Goal: Task Accomplishment & Management: Use online tool/utility

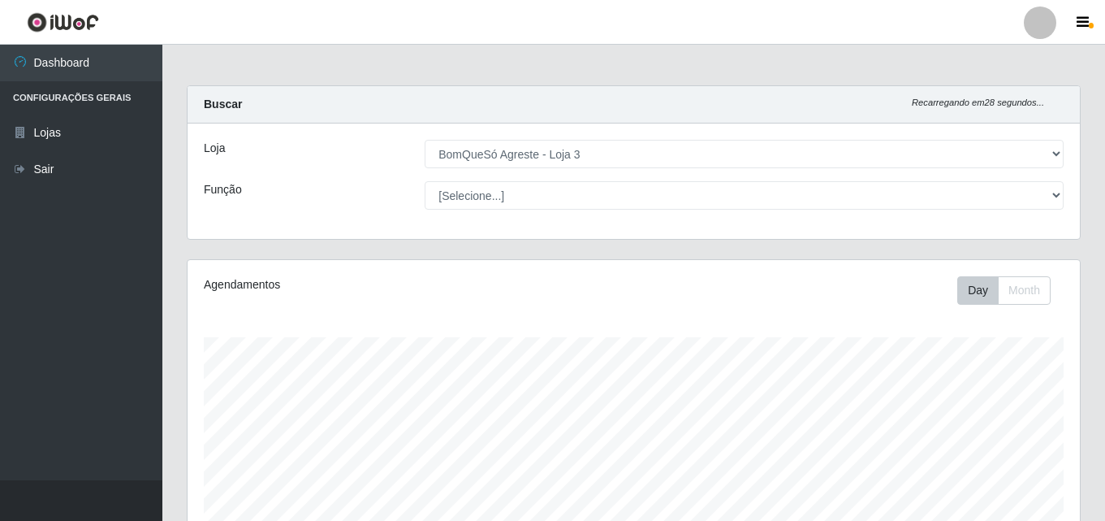
select select "215"
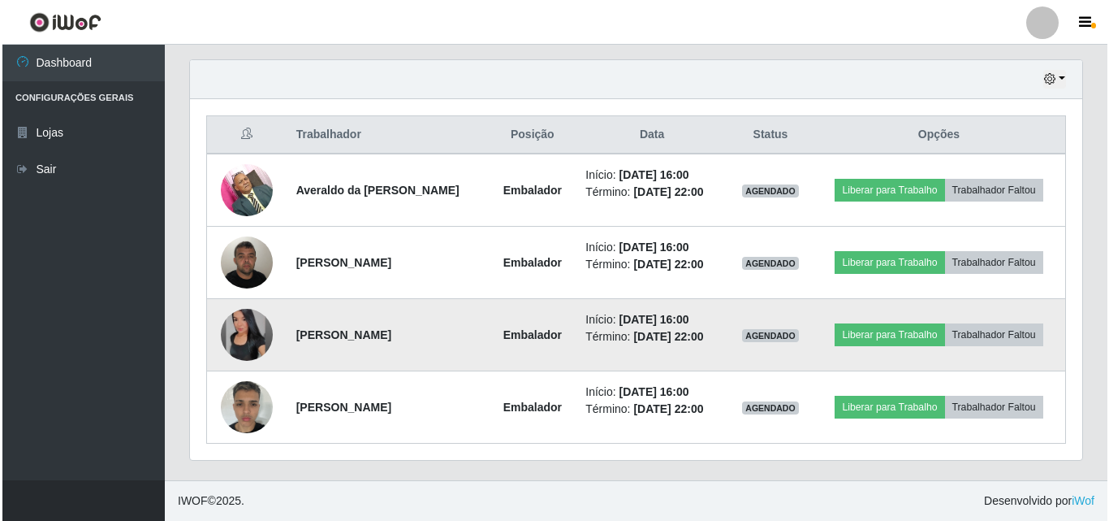
scroll to position [337, 893]
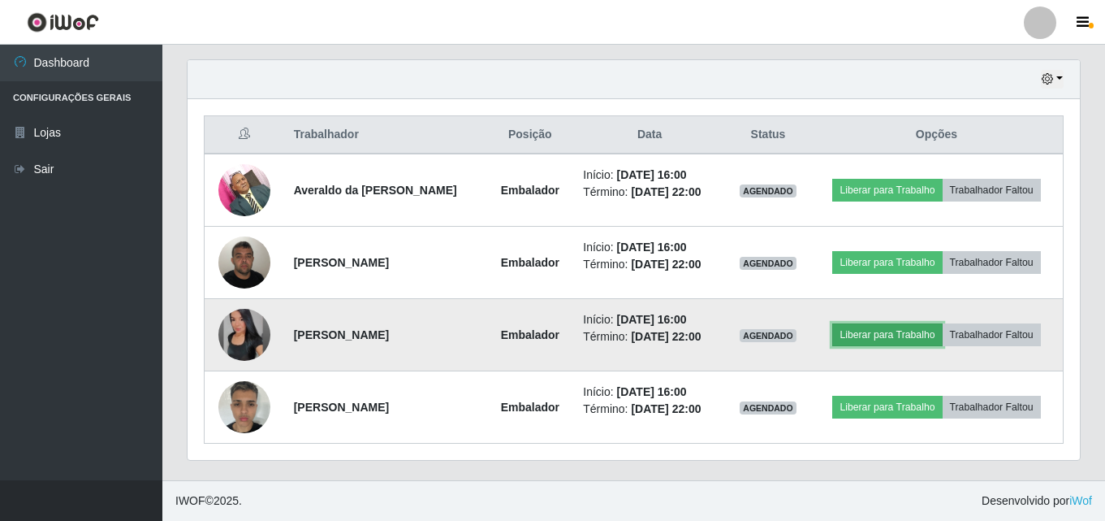
click at [889, 333] on button "Liberar para Trabalho" at bounding box center [887, 334] width 110 height 23
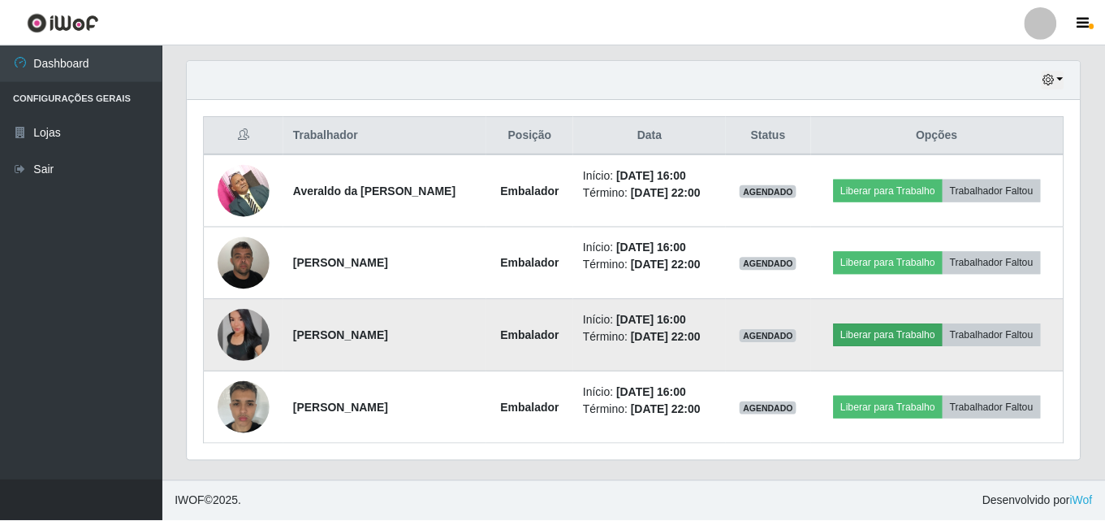
scroll to position [337, 884]
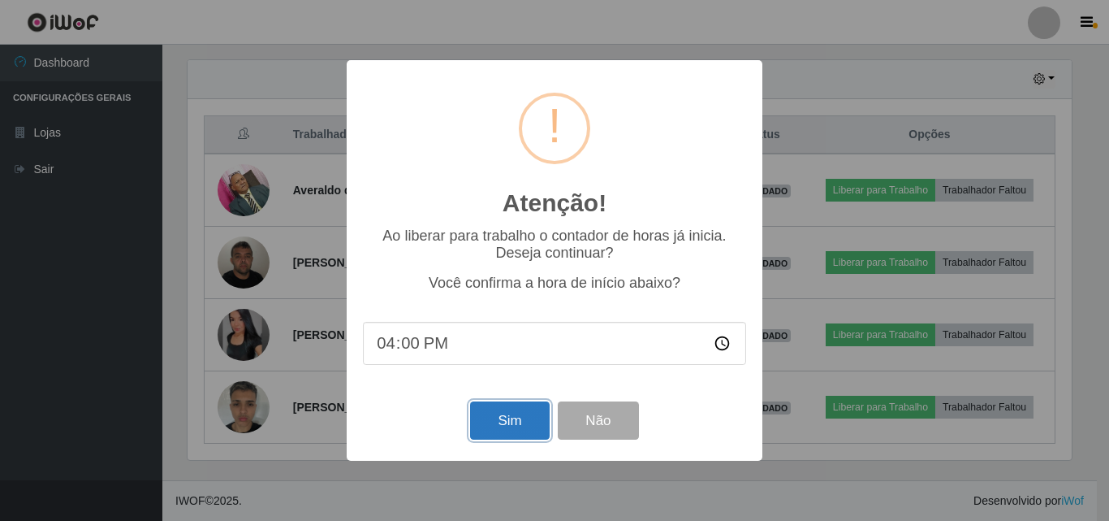
click at [521, 420] on button "Sim" at bounding box center [509, 420] width 79 height 38
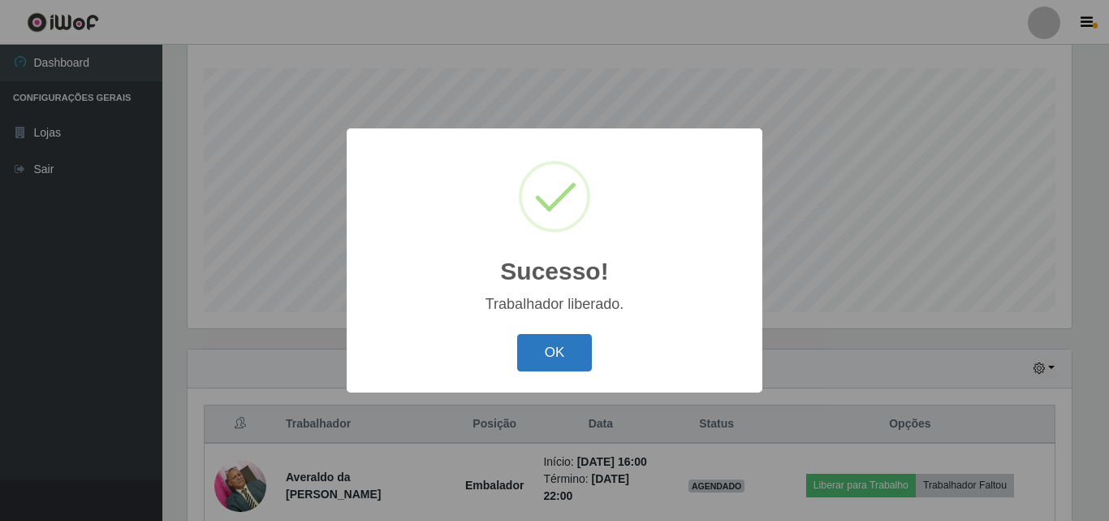
click at [522, 342] on button "OK" at bounding box center [555, 353] width 76 height 38
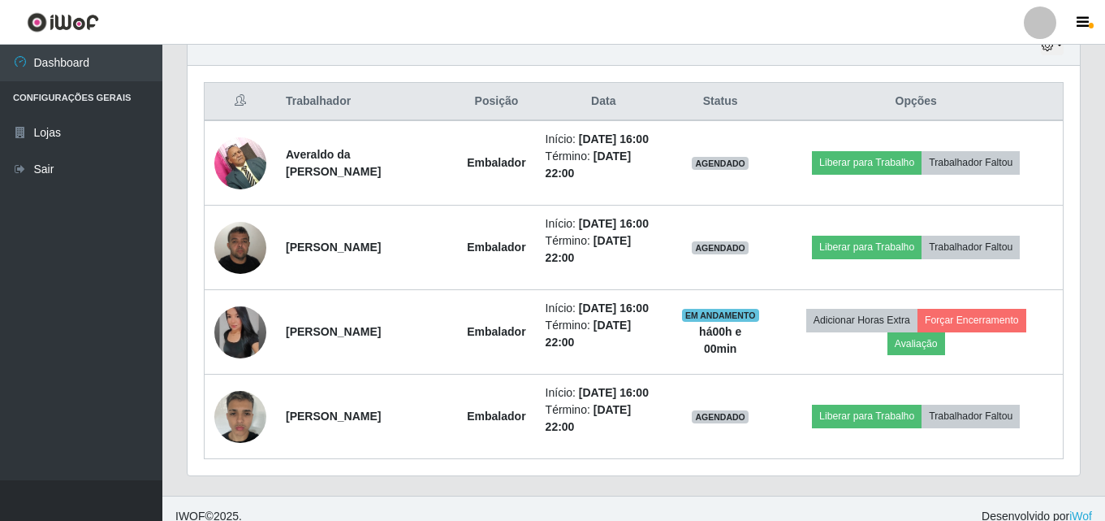
scroll to position [594, 0]
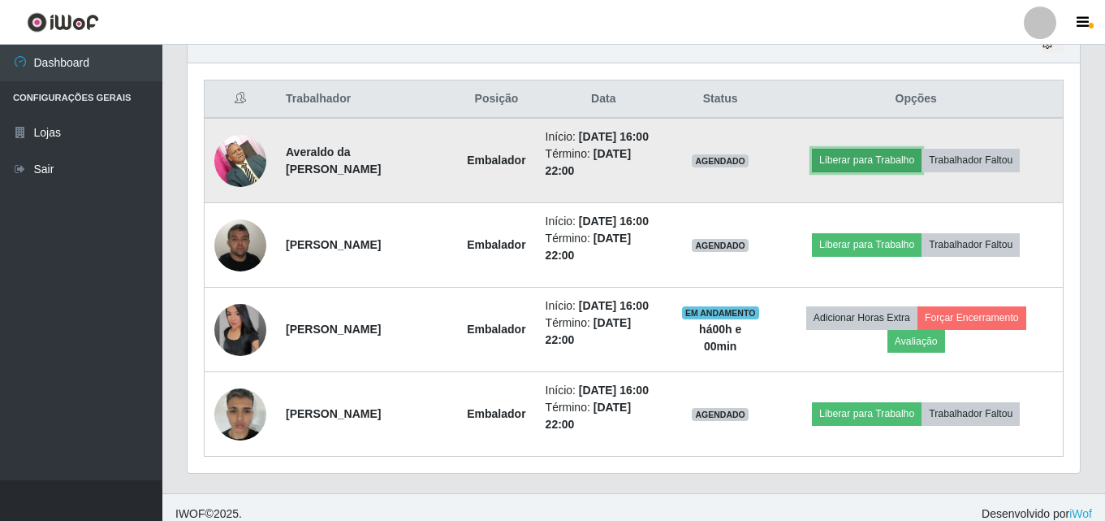
click at [917, 156] on button "Liberar para Trabalho" at bounding box center [867, 160] width 110 height 23
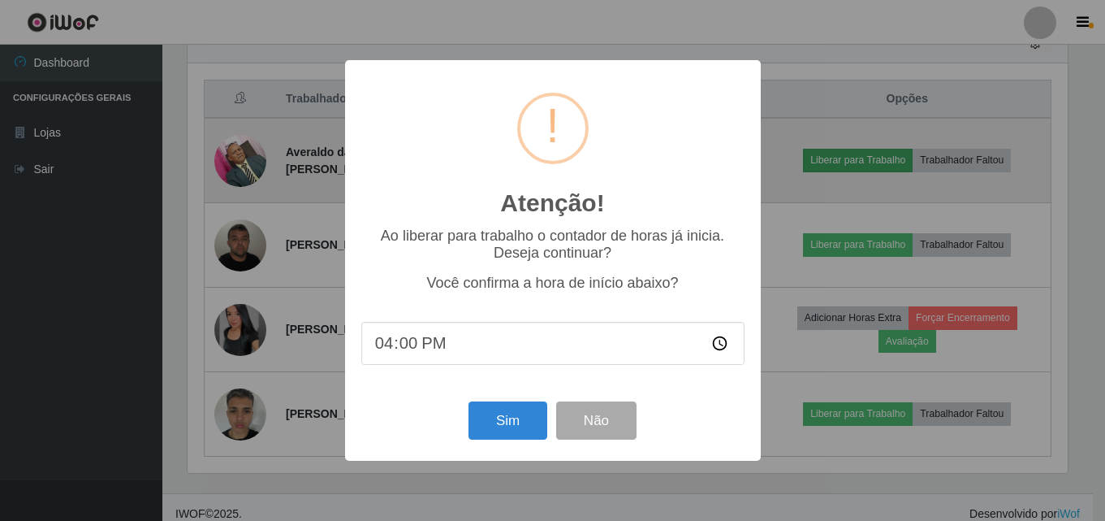
scroll to position [337, 884]
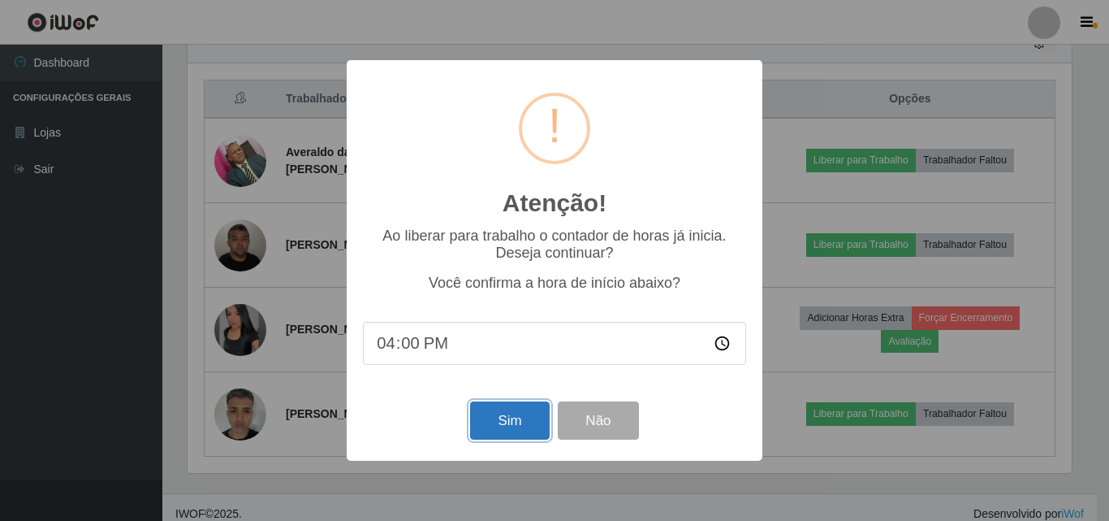
click at [497, 430] on button "Sim" at bounding box center [509, 420] width 79 height 38
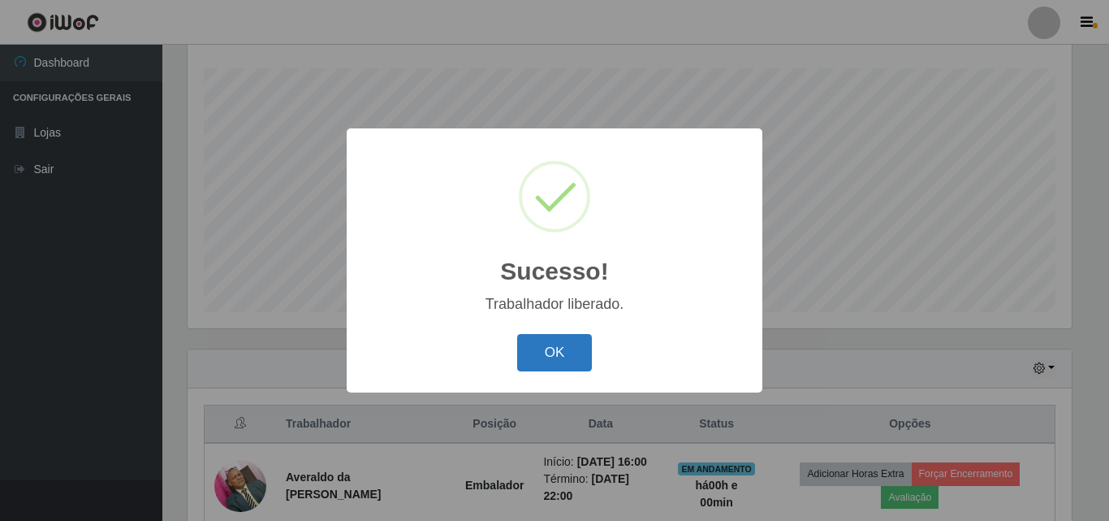
click at [568, 357] on button "OK" at bounding box center [555, 353] width 76 height 38
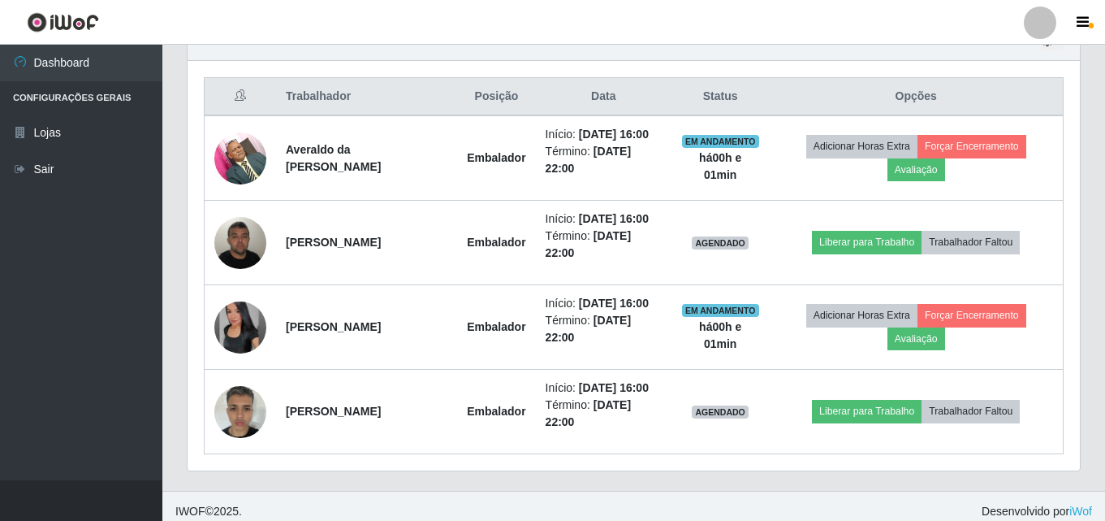
scroll to position [607, 0]
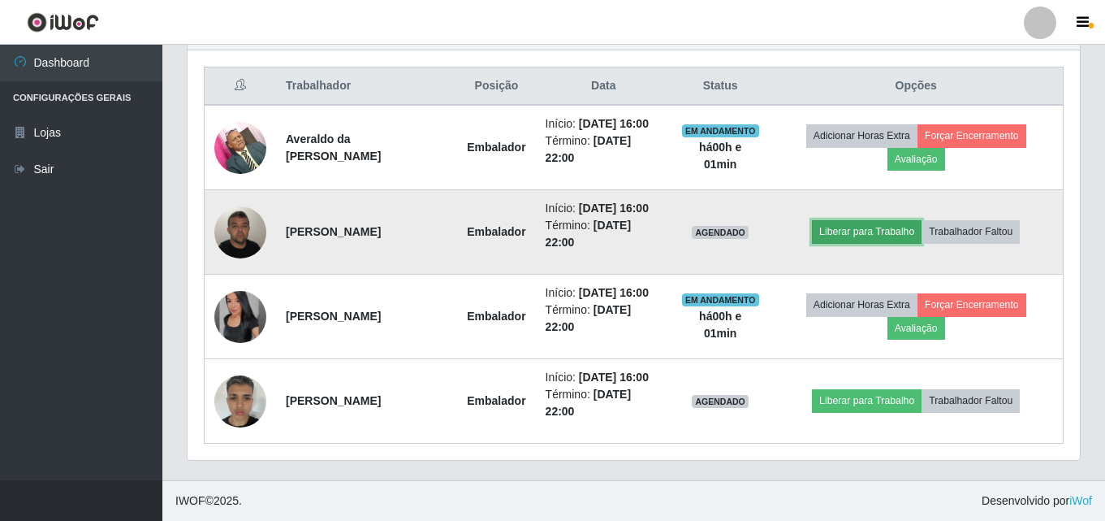
click at [893, 231] on button "Liberar para Trabalho" at bounding box center [867, 231] width 110 height 23
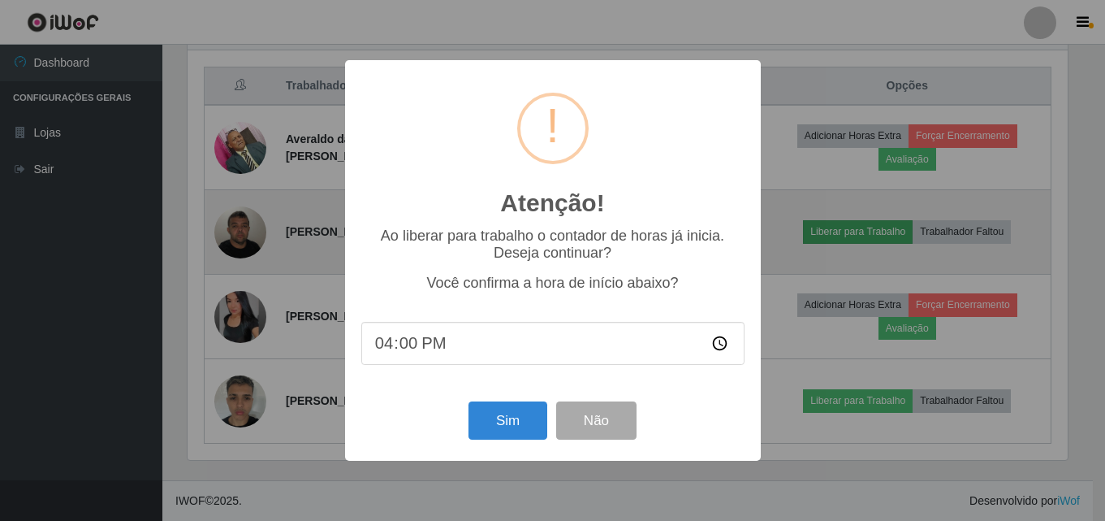
scroll to position [337, 884]
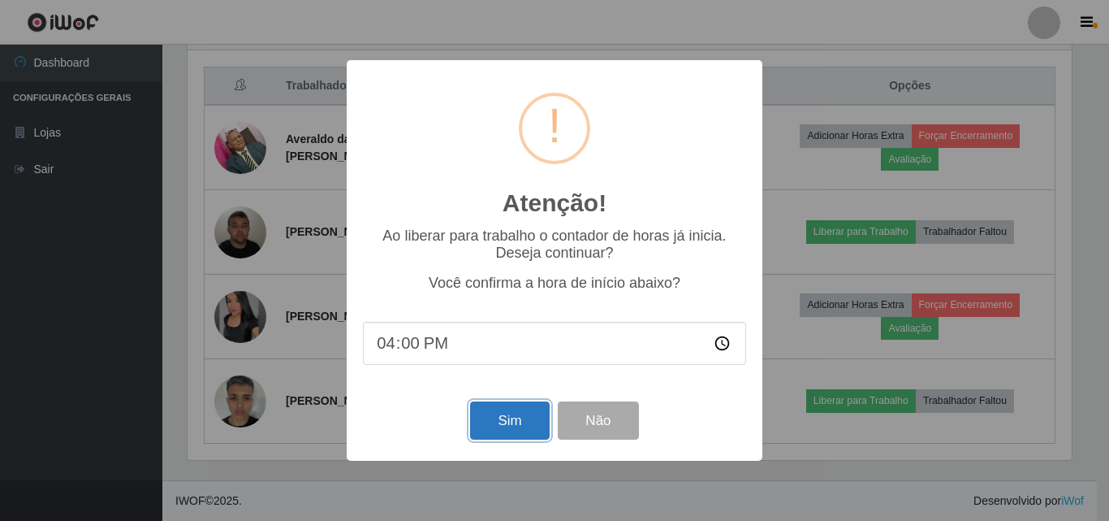
click at [500, 415] on button "Sim" at bounding box center [509, 420] width 79 height 38
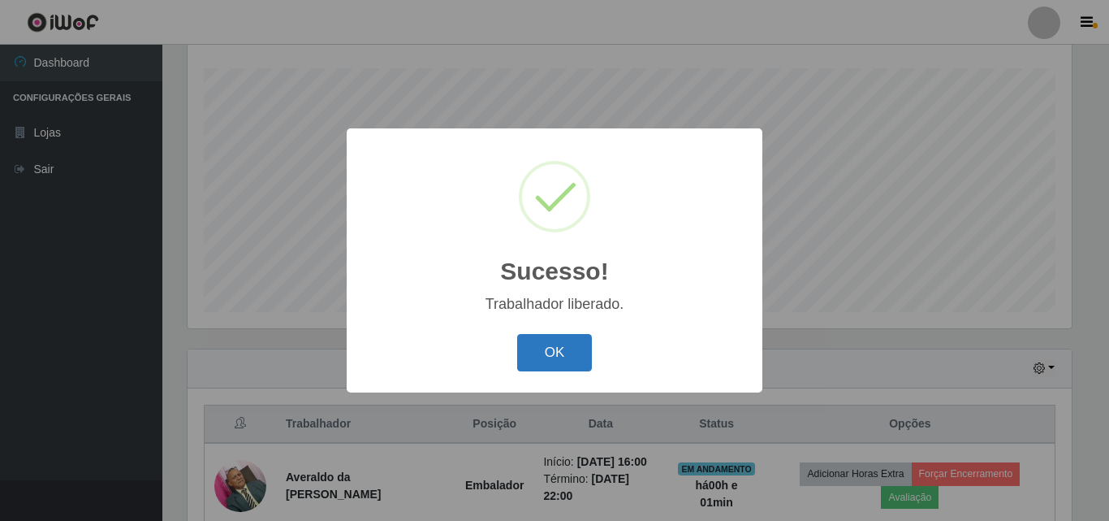
click at [552, 352] on button "OK" at bounding box center [555, 353] width 76 height 38
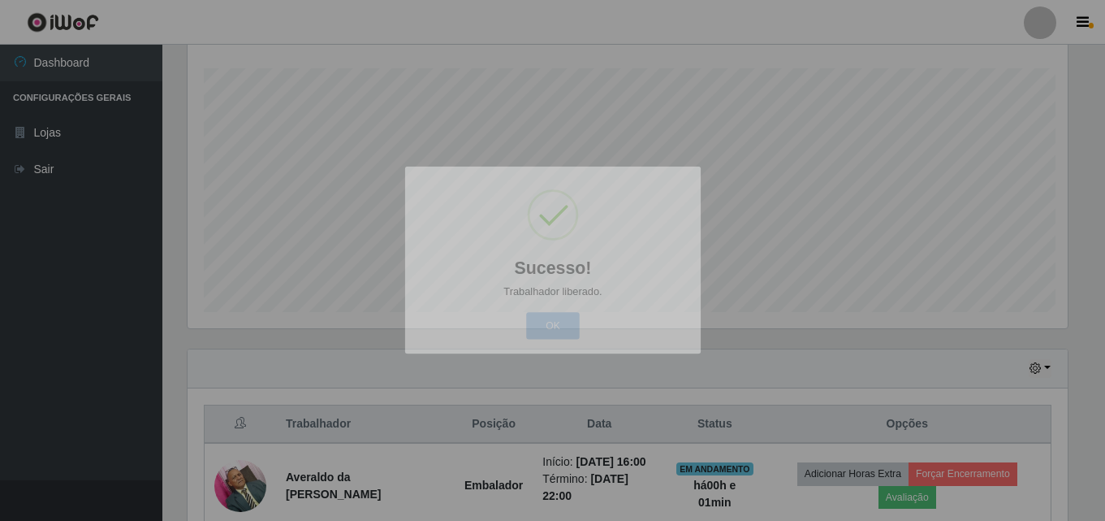
scroll to position [0, 0]
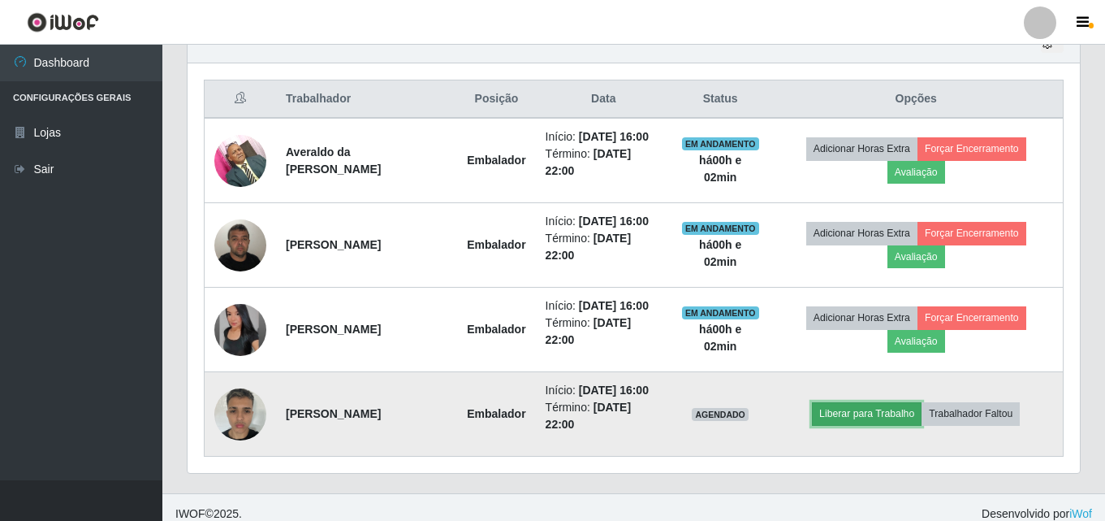
drag, startPoint x: 906, startPoint y: 413, endPoint x: 898, endPoint y: 414, distance: 8.2
click at [898, 414] on button "Liberar para Trabalho" at bounding box center [867, 413] width 110 height 23
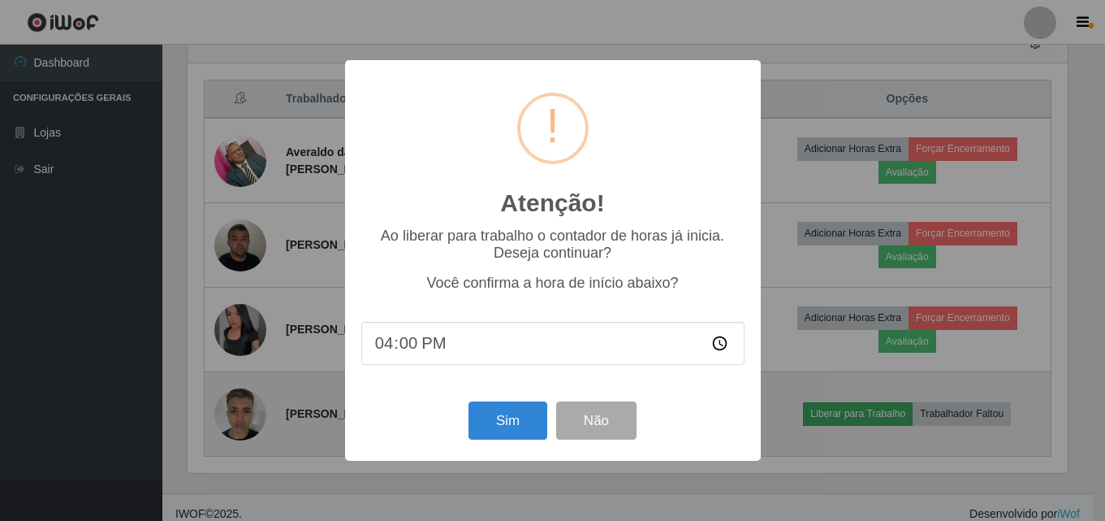
scroll to position [337, 884]
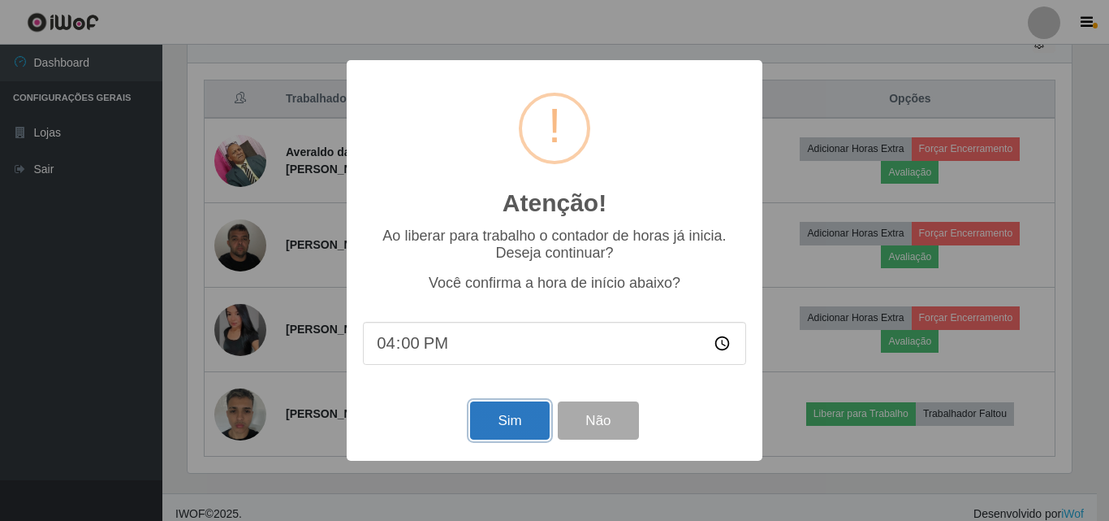
click at [535, 418] on button "Sim" at bounding box center [509, 420] width 79 height 38
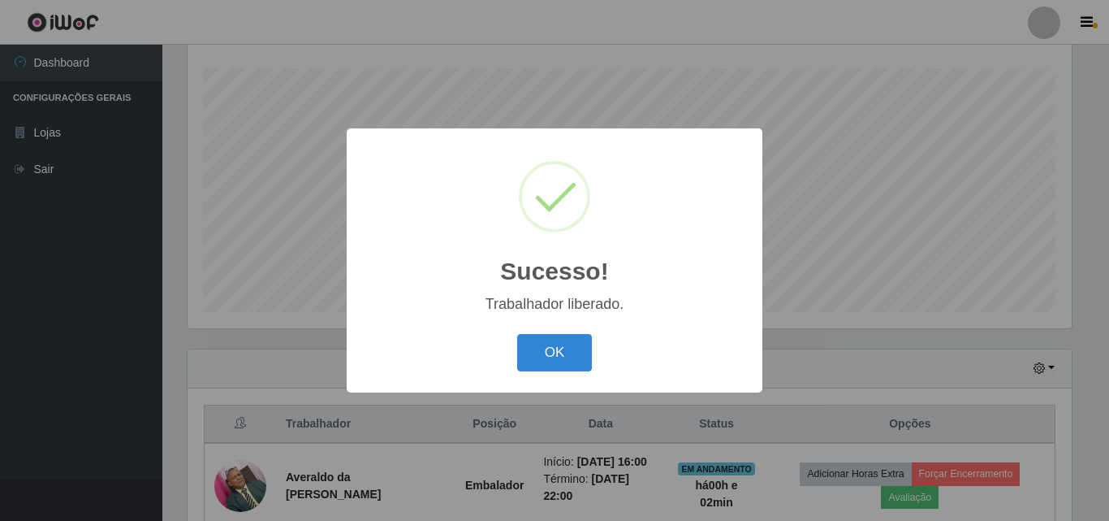
click at [553, 333] on div "OK Cancel" at bounding box center [554, 352] width 383 height 46
click at [555, 364] on button "OK" at bounding box center [555, 353] width 76 height 38
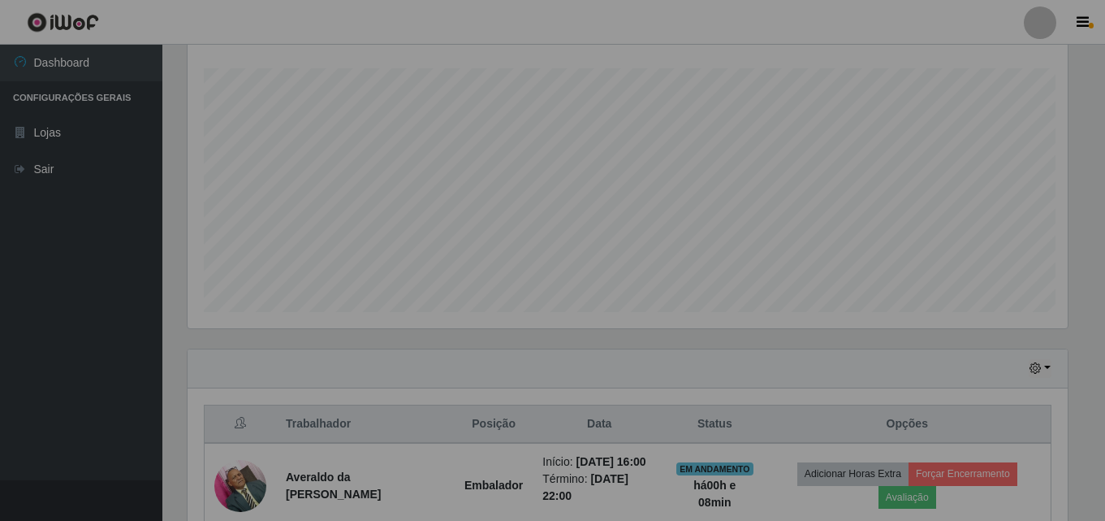
scroll to position [337, 893]
